Goal: Navigation & Orientation: Find specific page/section

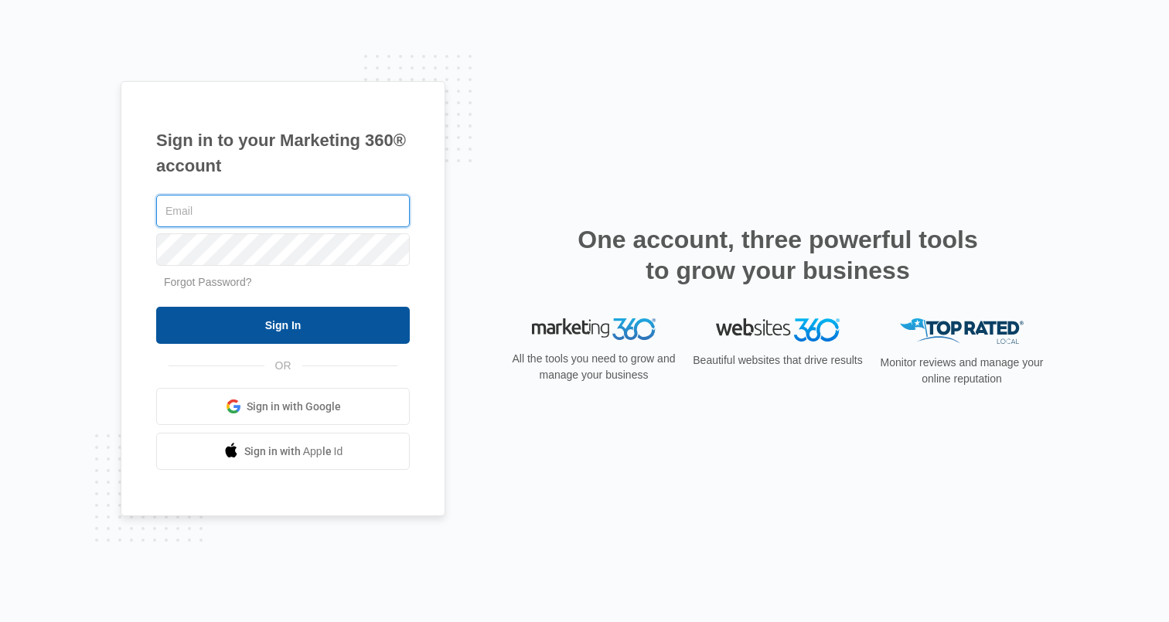
type input "[PERSON_NAME][EMAIL_ADDRESS][PERSON_NAME][DOMAIN_NAME]"
click at [314, 319] on input "Sign In" at bounding box center [283, 325] width 254 height 37
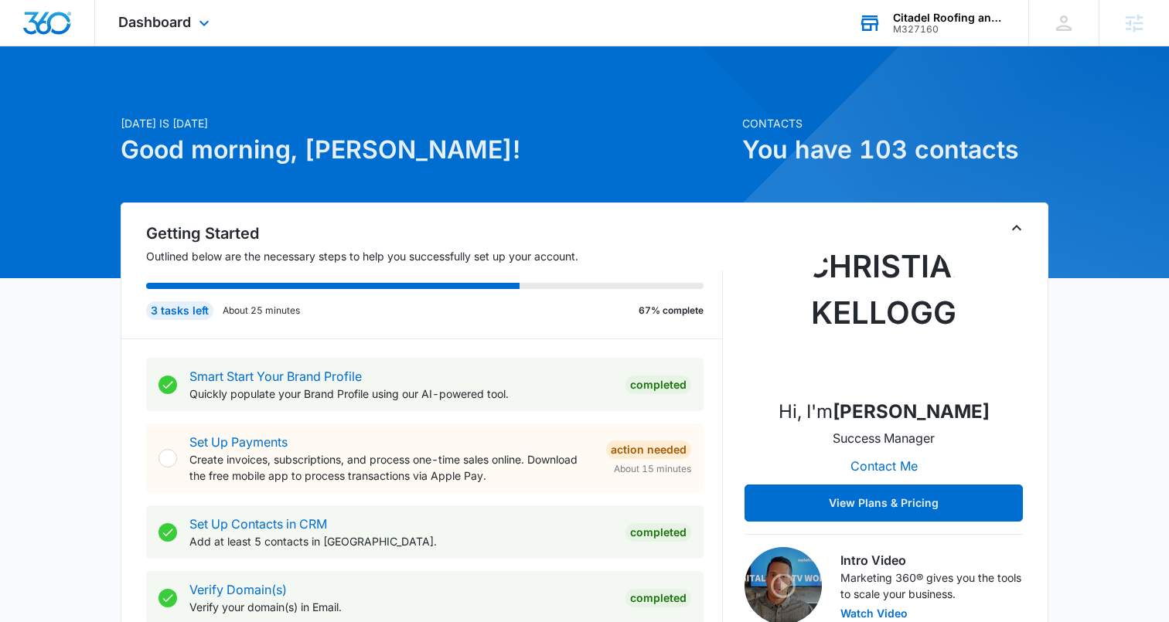
click at [932, 26] on div "M327160" at bounding box center [949, 29] width 113 height 11
click at [938, 19] on div "Citadel Roofing and Restoration" at bounding box center [949, 18] width 113 height 12
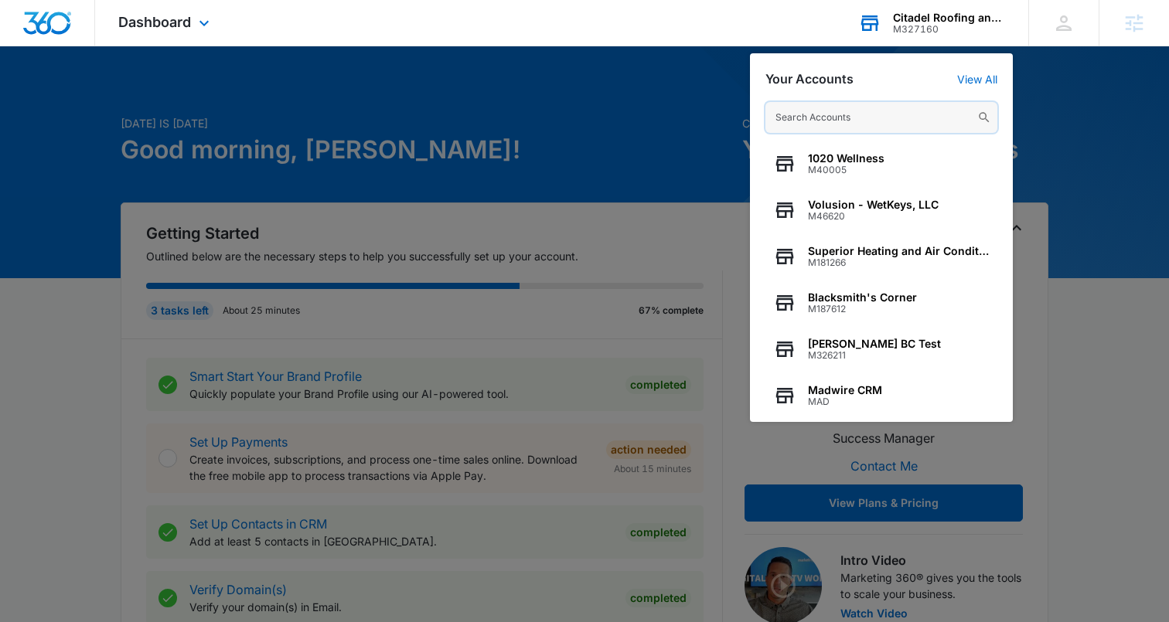
click at [849, 119] on input "text" at bounding box center [881, 117] width 232 height 31
paste input "M178089"
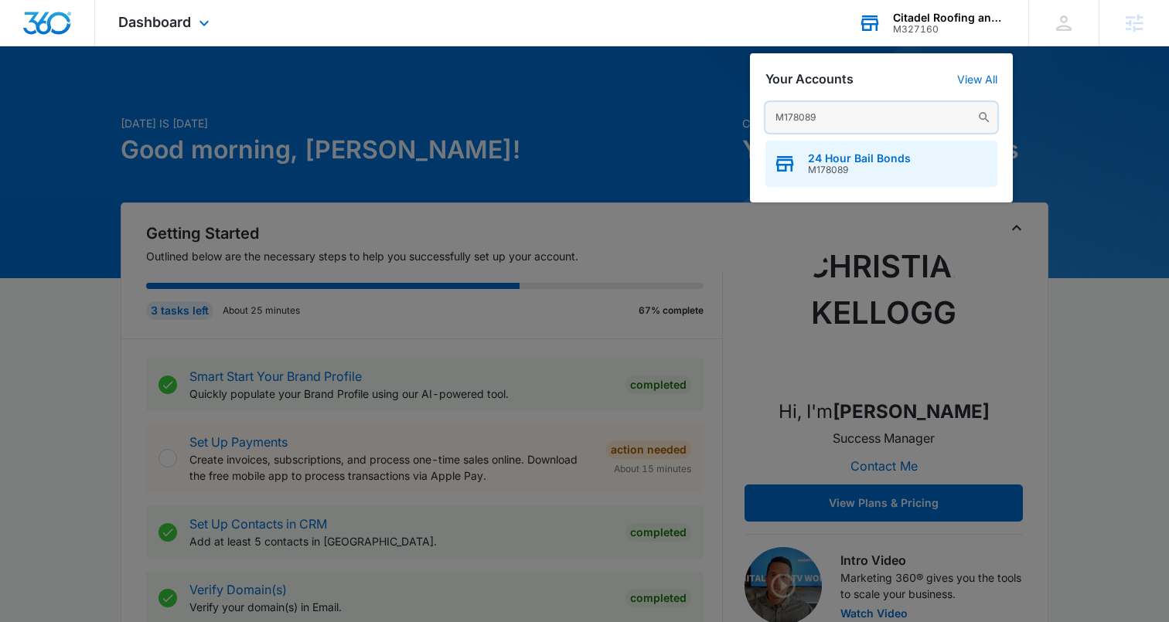
type input "M178089"
click at [832, 165] on span "M178089" at bounding box center [859, 170] width 103 height 11
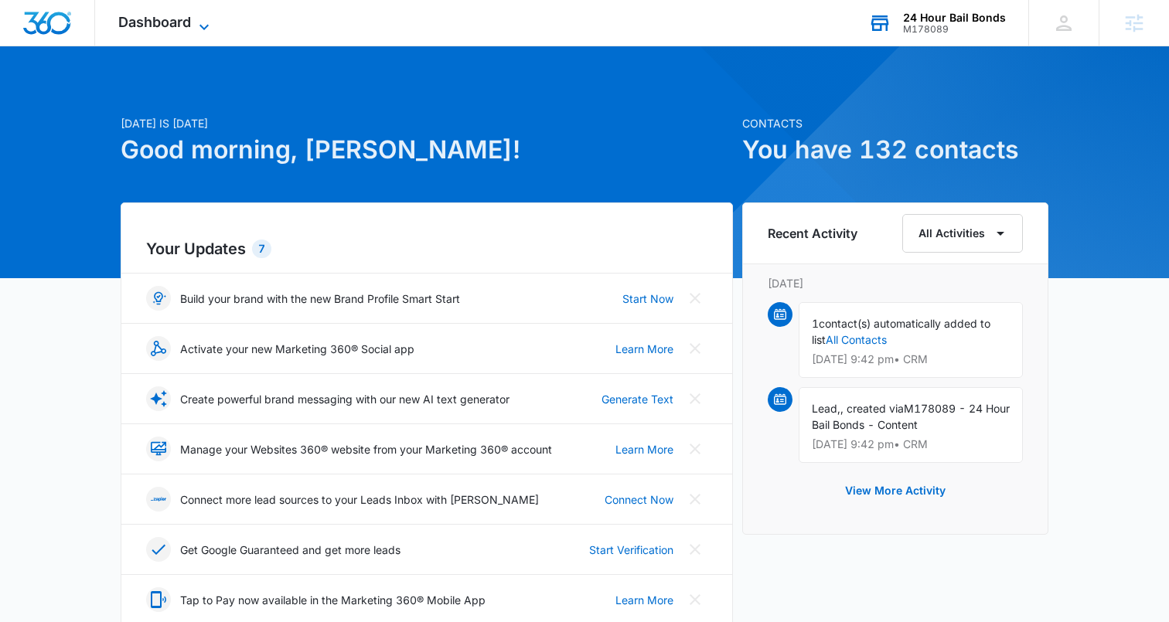
click at [169, 19] on span "Dashboard" at bounding box center [154, 22] width 73 height 16
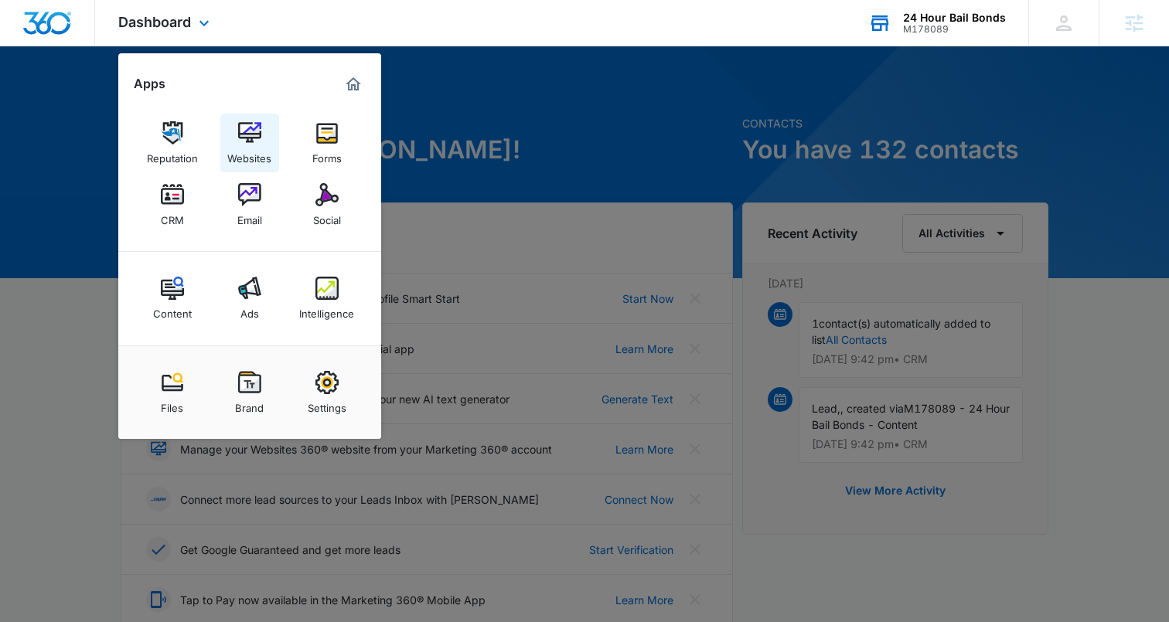
click at [250, 139] on img at bounding box center [249, 132] width 23 height 23
